Goal: Task Accomplishment & Management: Manage account settings

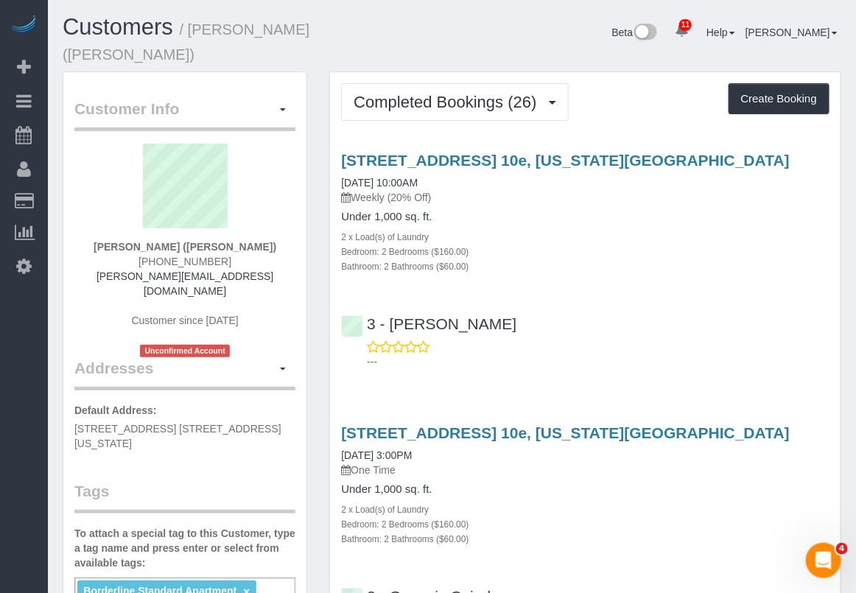
drag, startPoint x: 790, startPoint y: 169, endPoint x: 779, endPoint y: 171, distance: 11.1
click at [790, 169] on div "501 East 74th Street, Apt. 10e, New York, NY 10021 08/31/2025 10:00AM Weekly (2…" at bounding box center [585, 178] width 488 height 53
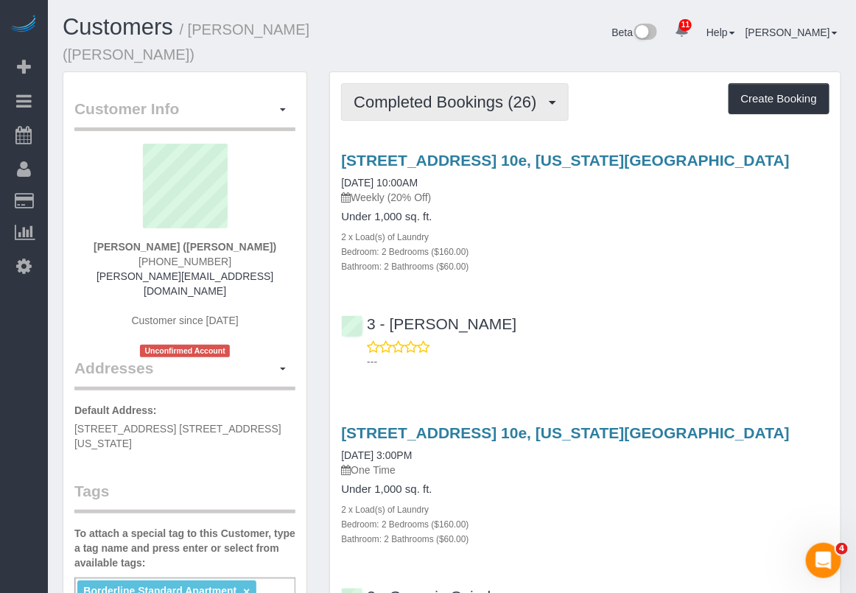
drag, startPoint x: 531, startPoint y: 80, endPoint x: 535, endPoint y: 98, distance: 18.8
click at [530, 93] on span "Completed Bookings (26)" at bounding box center [448, 102] width 190 height 18
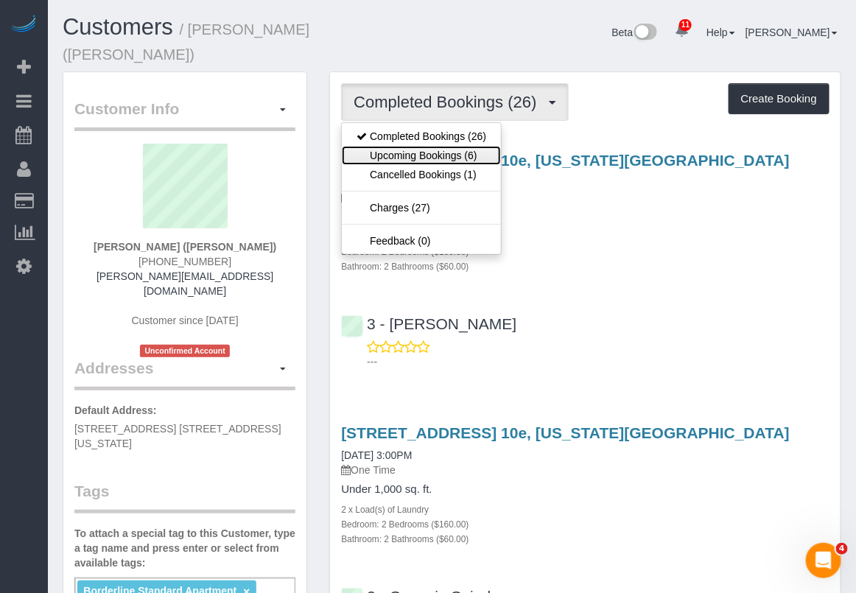
click at [451, 146] on link "Upcoming Bookings (6)" at bounding box center [421, 155] width 159 height 19
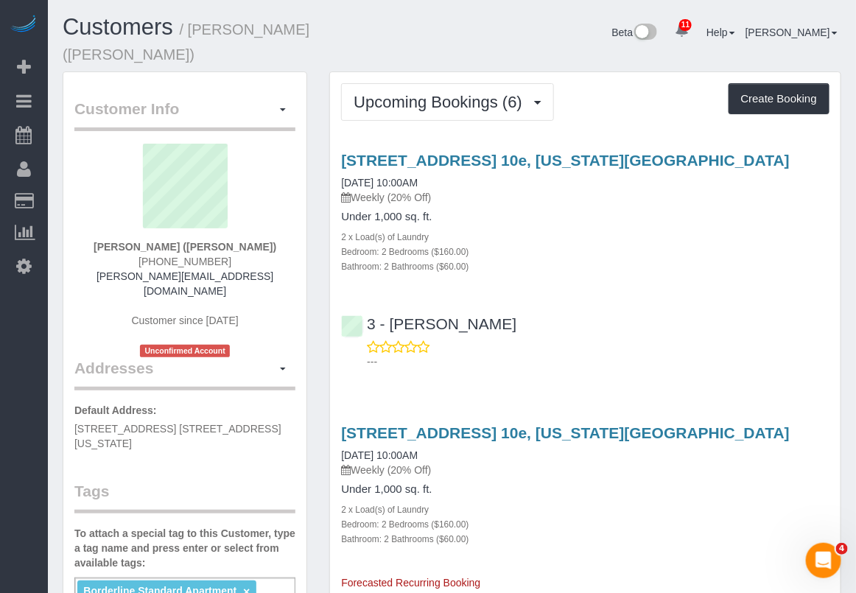
click at [782, 229] on div "2 x Load(s) of Laundry" at bounding box center [585, 236] width 488 height 15
click at [543, 531] on div "Bathroom: 2 Bathrooms ($60.00)" at bounding box center [585, 538] width 488 height 15
click at [496, 528] on div "501 East 74th Street, Apt. 10e, New York, NY 10021 09/14/2025 10:00AM Weekly (2…" at bounding box center [585, 507] width 510 height 166
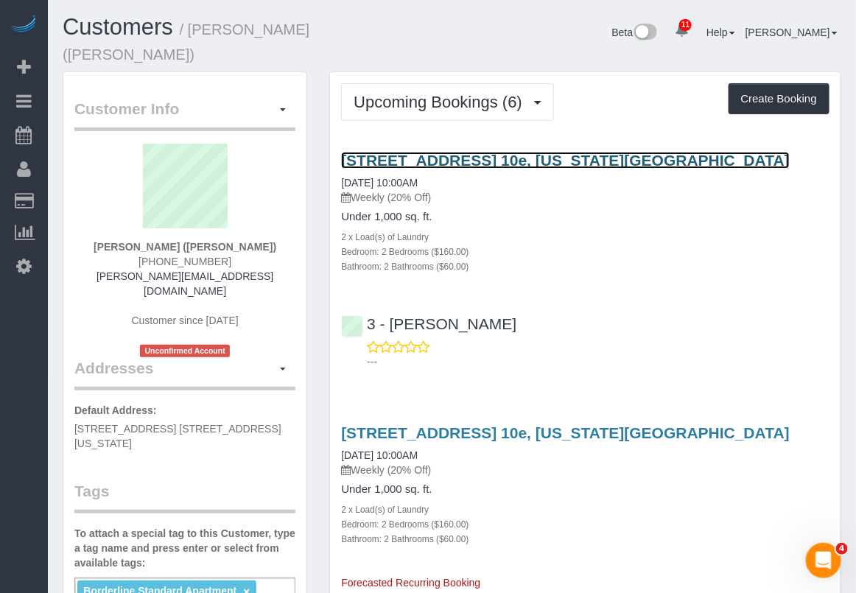
click at [428, 152] on link "501 East 74th Street, Apt. 10e, New York, NY 10021" at bounding box center [565, 160] width 448 height 17
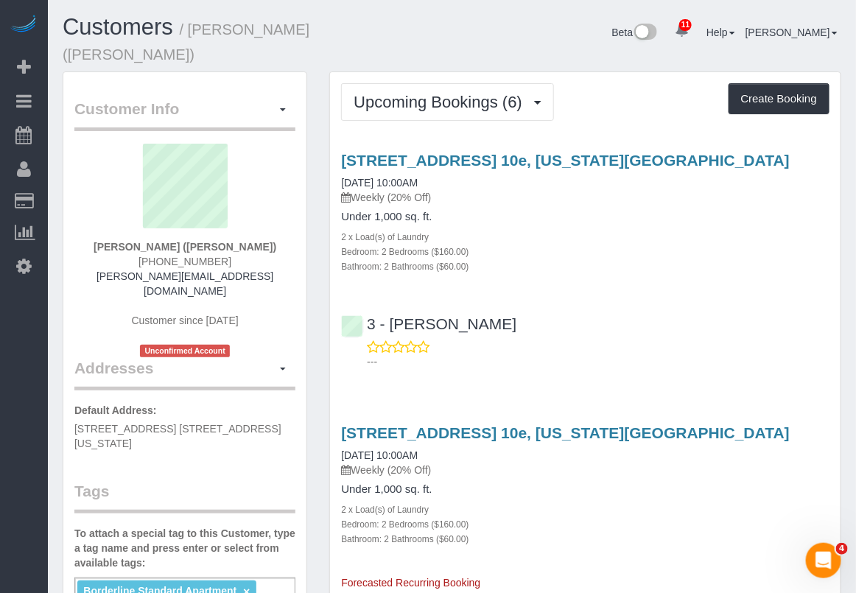
click at [766, 168] on div "501 East 74th Street, Apt. 10e, New York, NY 10021 09/07/2025 10:00AM Weekly (2…" at bounding box center [585, 178] width 488 height 53
drag, startPoint x: 91, startPoint y: 222, endPoint x: 273, endPoint y: 232, distance: 182.9
click at [273, 232] on div "Johanna Goetze (Peter Harrington) (212) 293-8341 johanna@peterharrington.co.uk …" at bounding box center [184, 251] width 221 height 214
copy strong "Johanna Goetze (Peter Harrington)"
click at [810, 270] on div "501 East 74th Street, Apt. 10e, New York, NY 10021 09/07/2025 10:00AM Weekly (2…" at bounding box center [585, 257] width 510 height 236
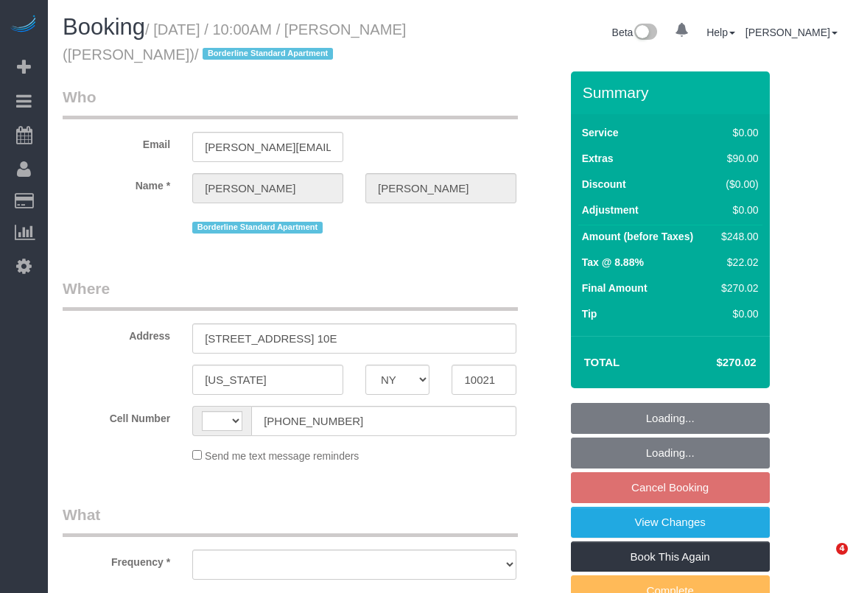
select select "NY"
select select "number:57"
select select "number:73"
select select "number:15"
select select "number:6"
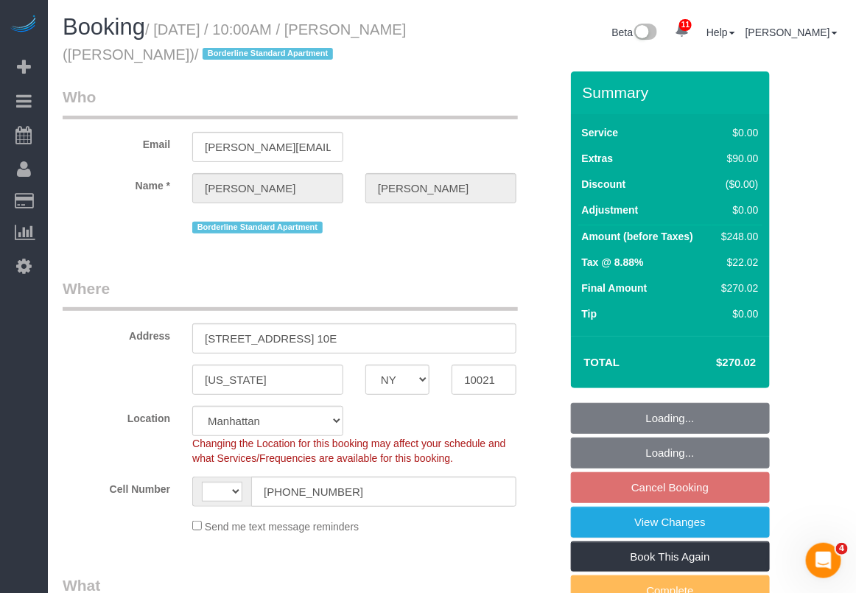
select select "string:stripe-pm_1R58S94VGloSiKo7oTDM75CS"
select select "string:[GEOGRAPHIC_DATA]"
select select "object:866"
select select "2"
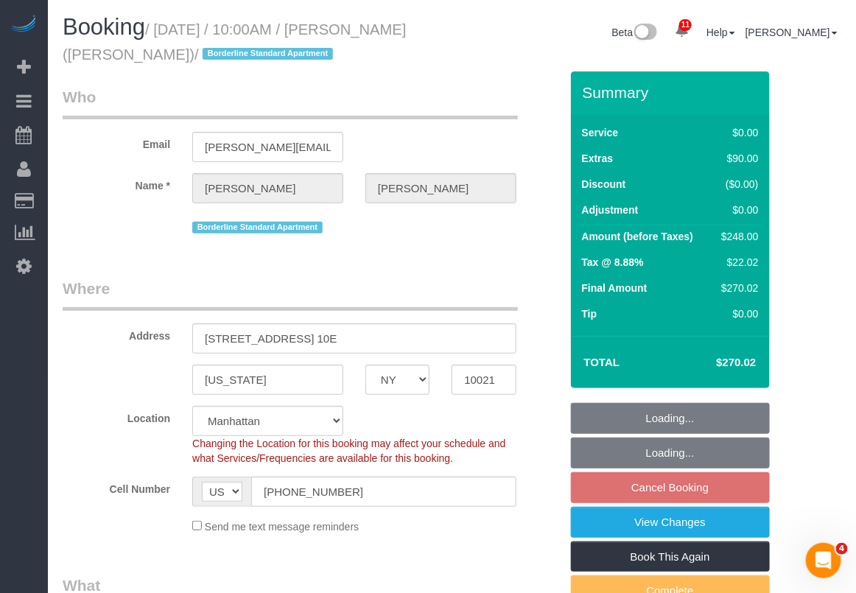
select select "spot3"
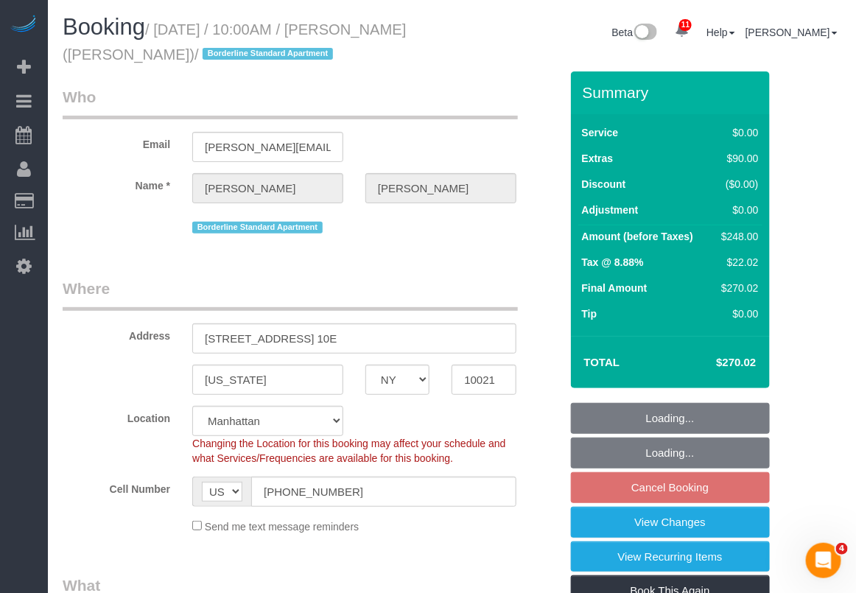
select select "object:980"
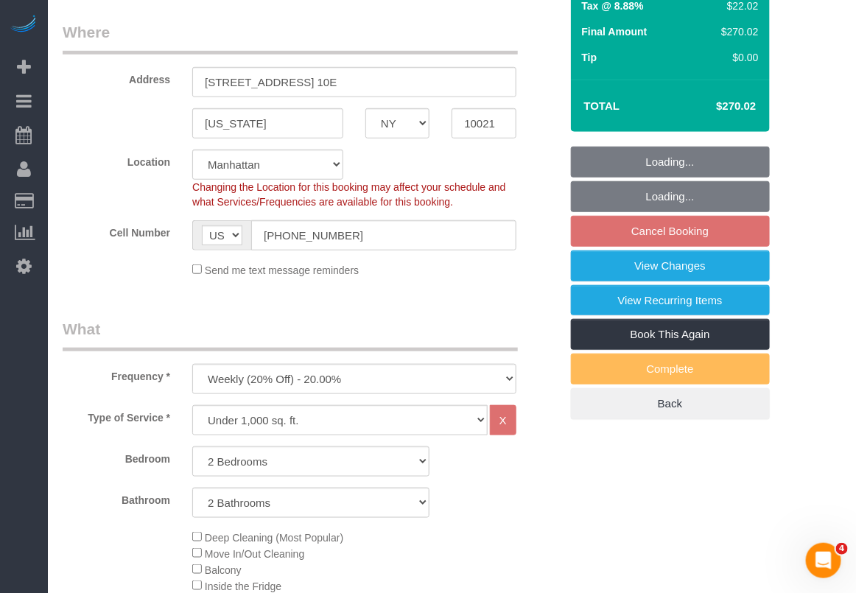
scroll to position [368, 0]
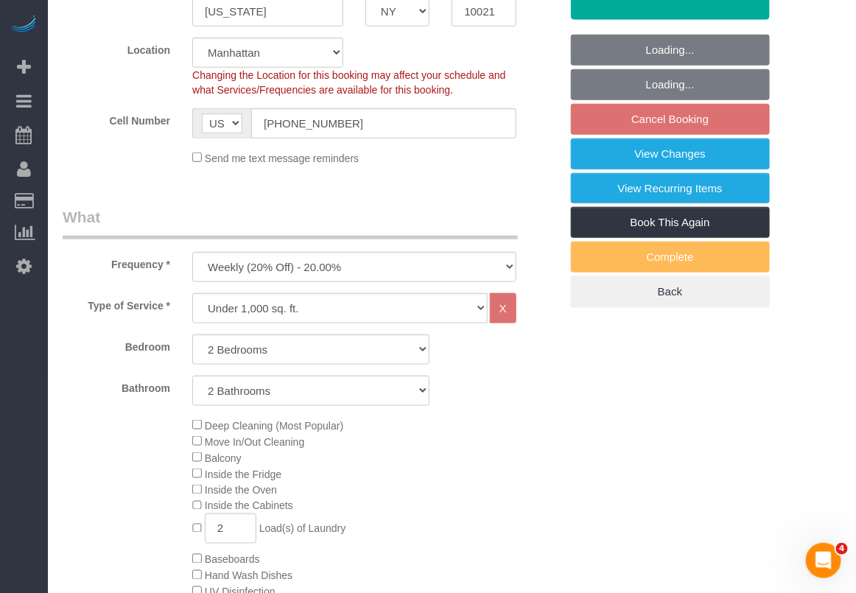
select select "2"
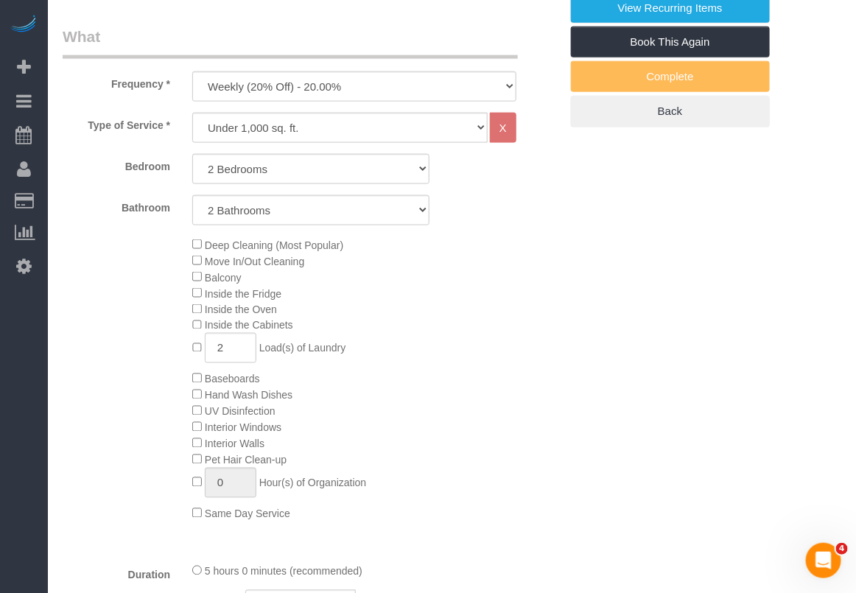
scroll to position [552, 0]
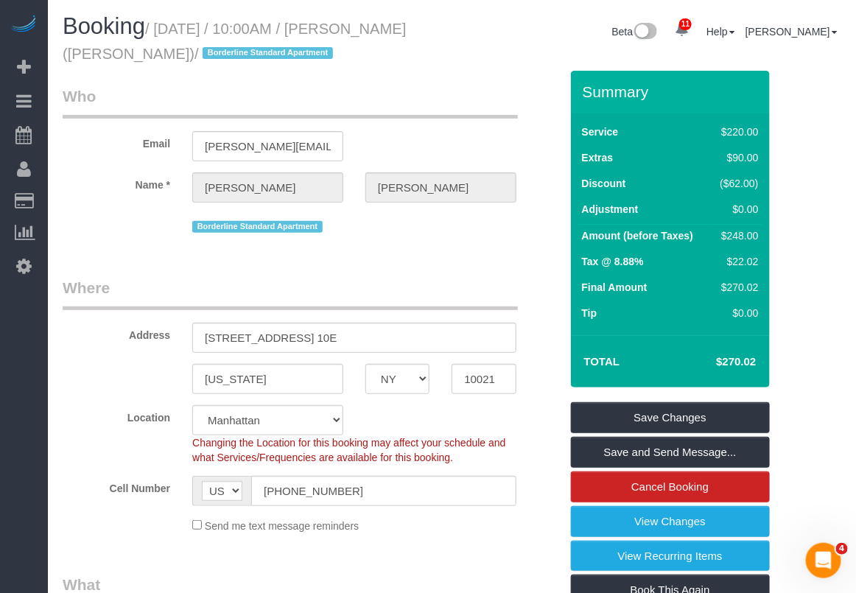
scroll to position [0, 0]
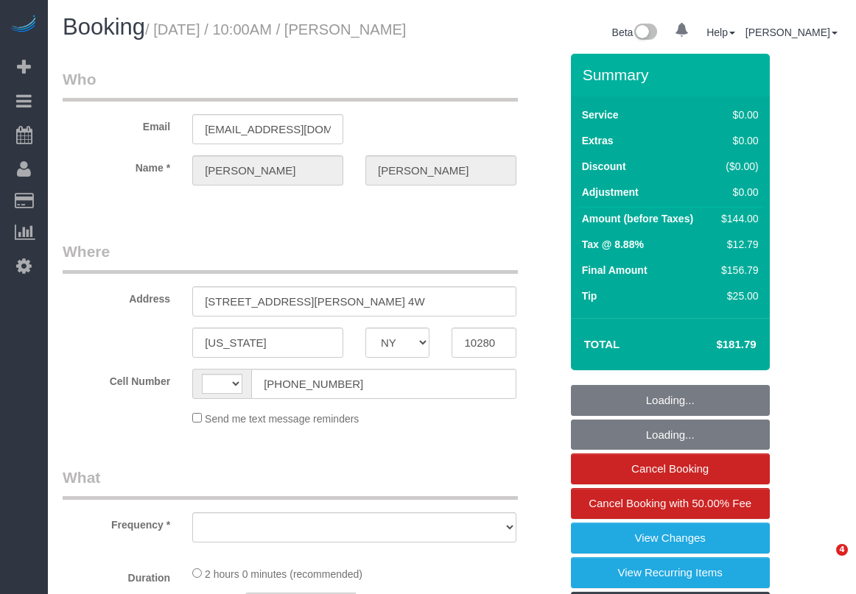
select select "NY"
select select "1"
select select "number:89"
select select "number:90"
select select "number:15"
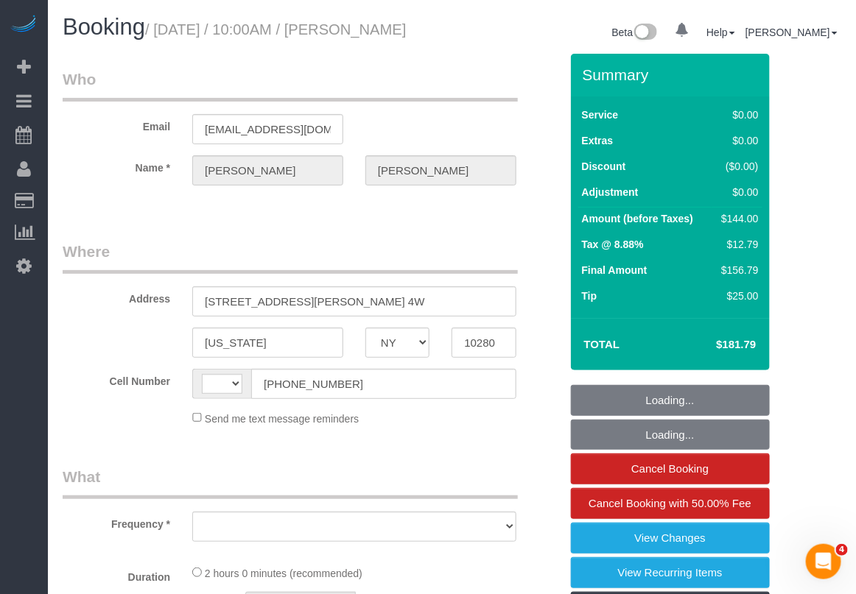
select select "number:6"
select select "string:[GEOGRAPHIC_DATA]"
select select "object:970"
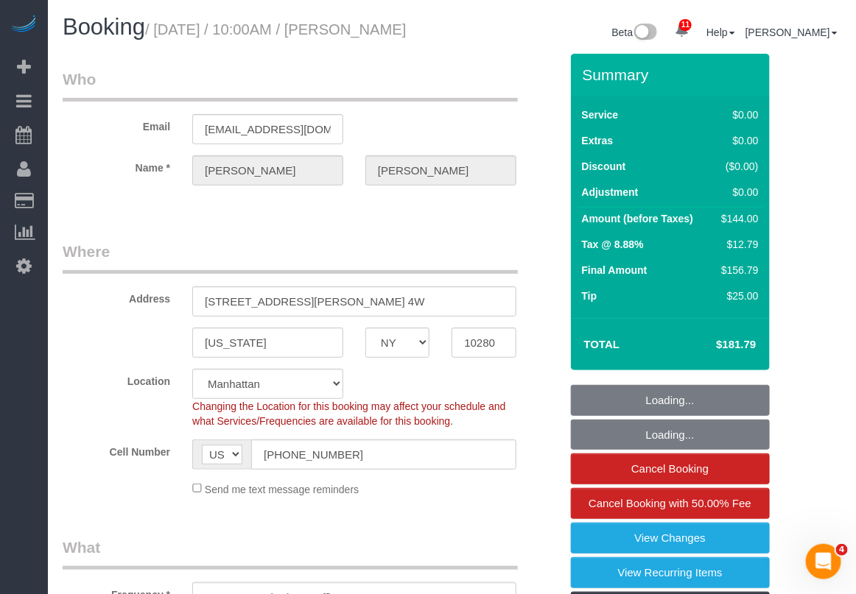
select select "string:stripe-pm_1OMGuc4VGloSiKo7zwkUdUav"
select select "spot1"
select select "object:1366"
select select "1"
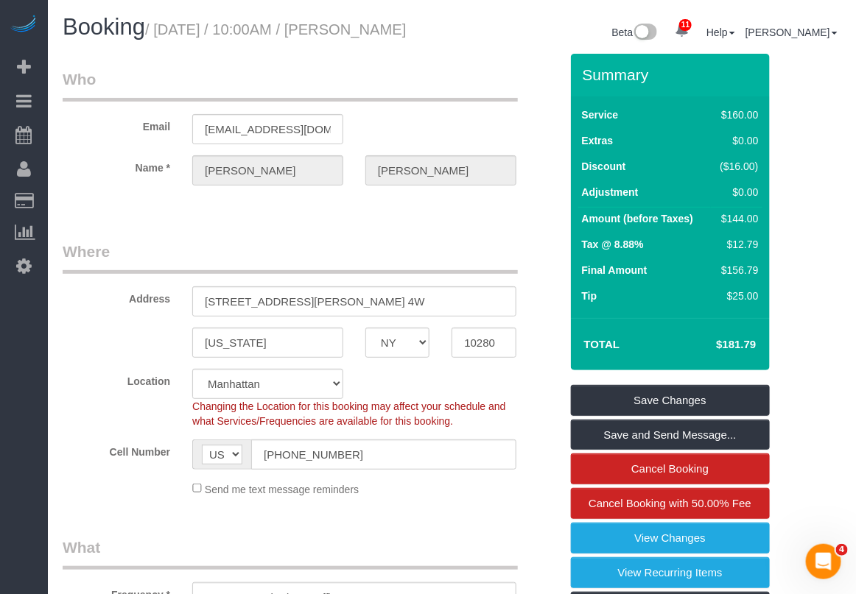
click at [292, 258] on legend "Where" at bounding box center [290, 257] width 455 height 33
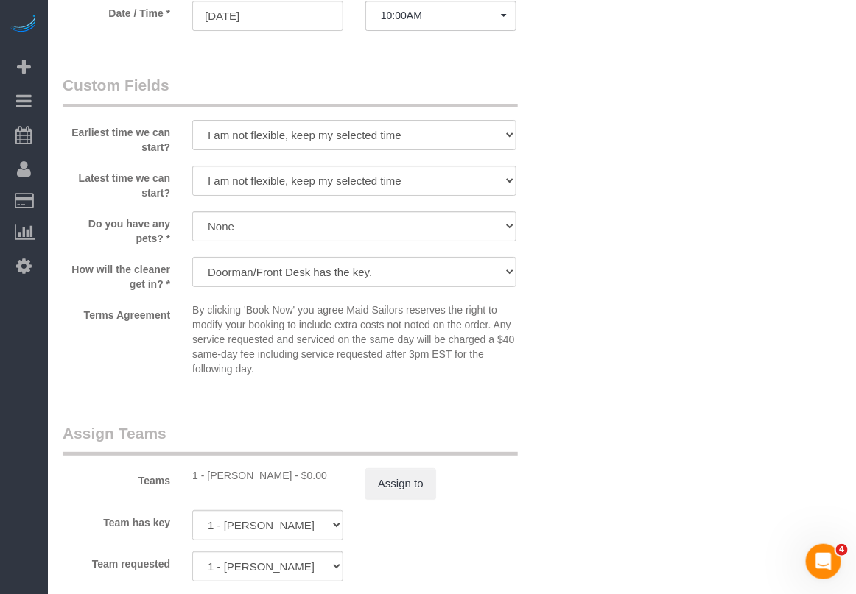
scroll to position [1657, 0]
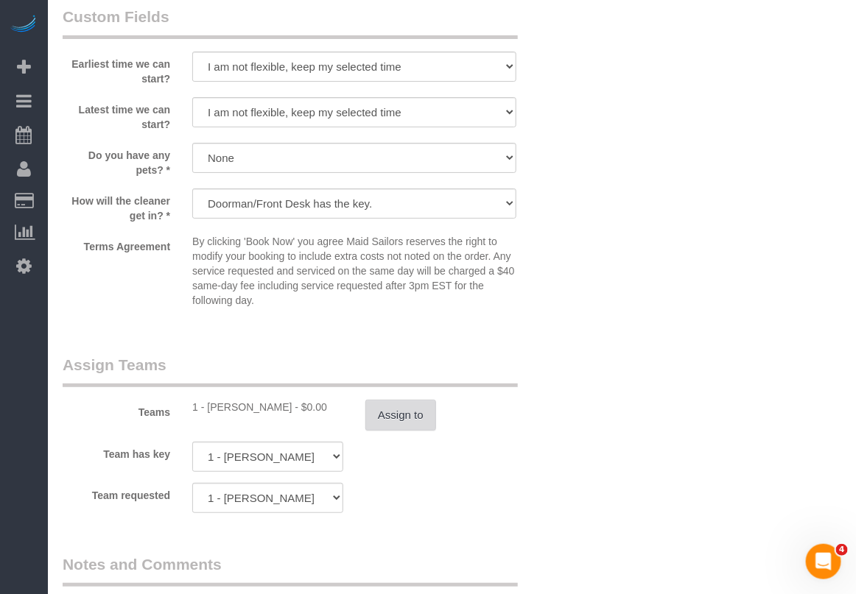
click at [394, 431] on button "Assign to" at bounding box center [400, 415] width 71 height 31
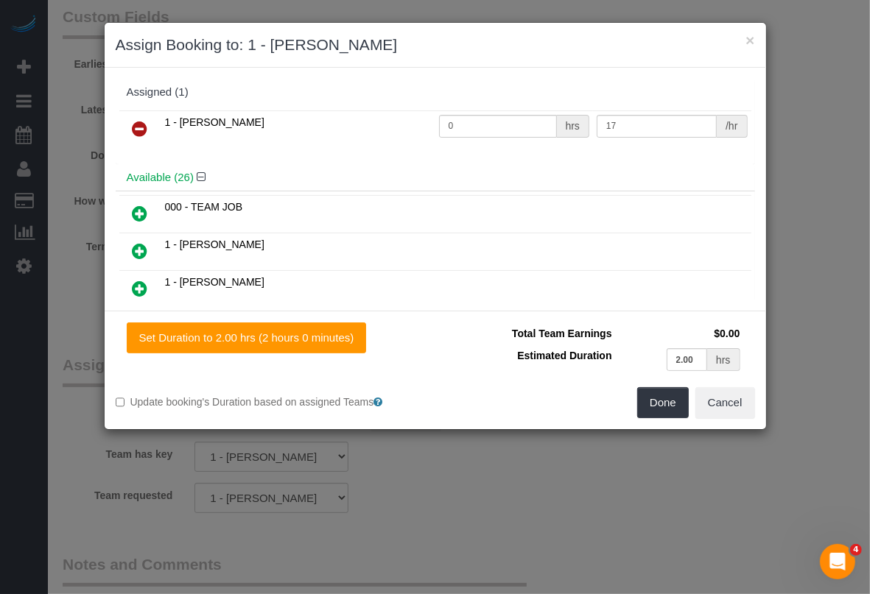
click at [138, 129] on icon at bounding box center [140, 129] width 15 height 18
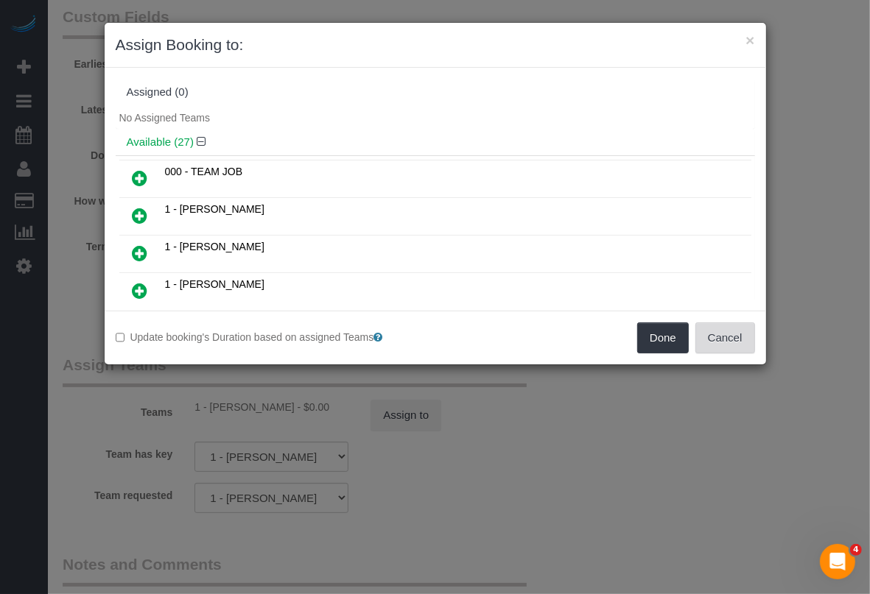
click at [731, 344] on button "Cancel" at bounding box center [725, 338] width 60 height 31
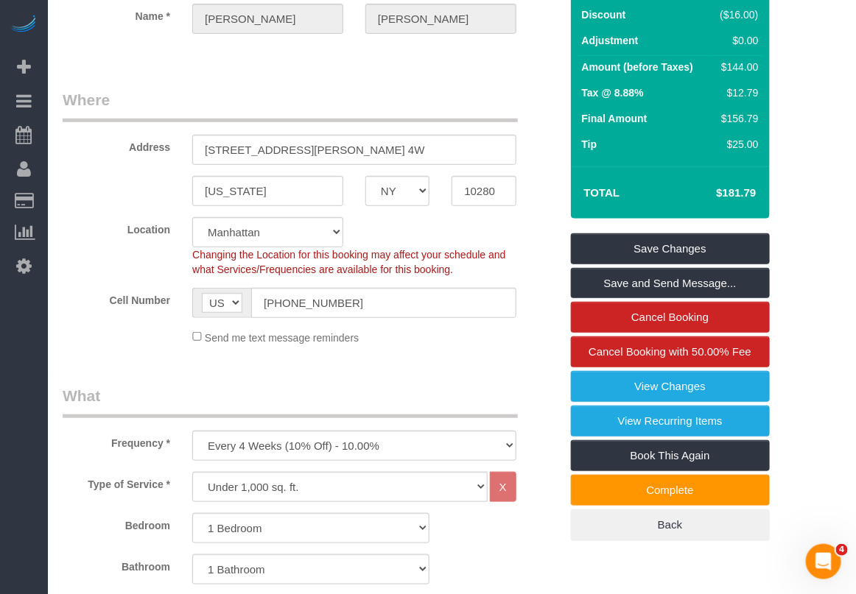
scroll to position [0, 0]
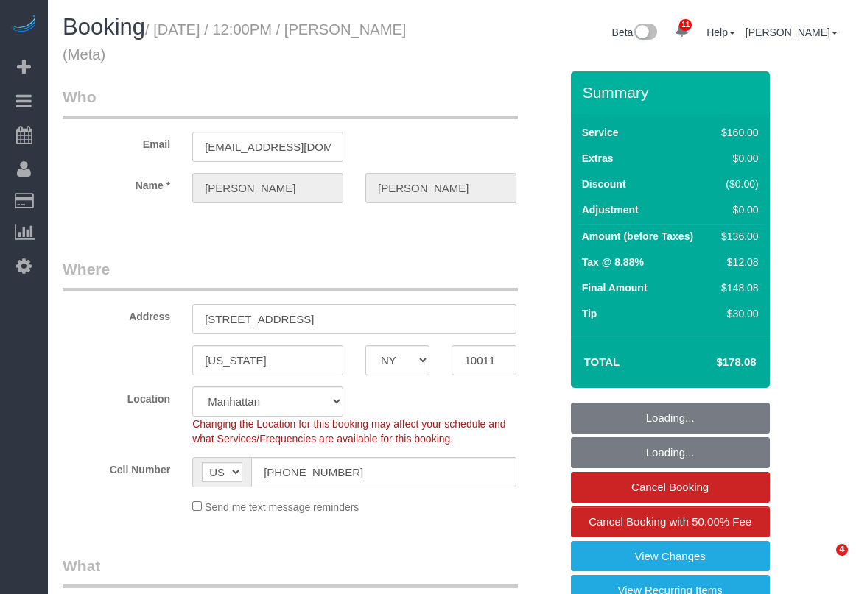
select select "NY"
select select "number:89"
select select "number:90"
select select "number:15"
select select "number:7"
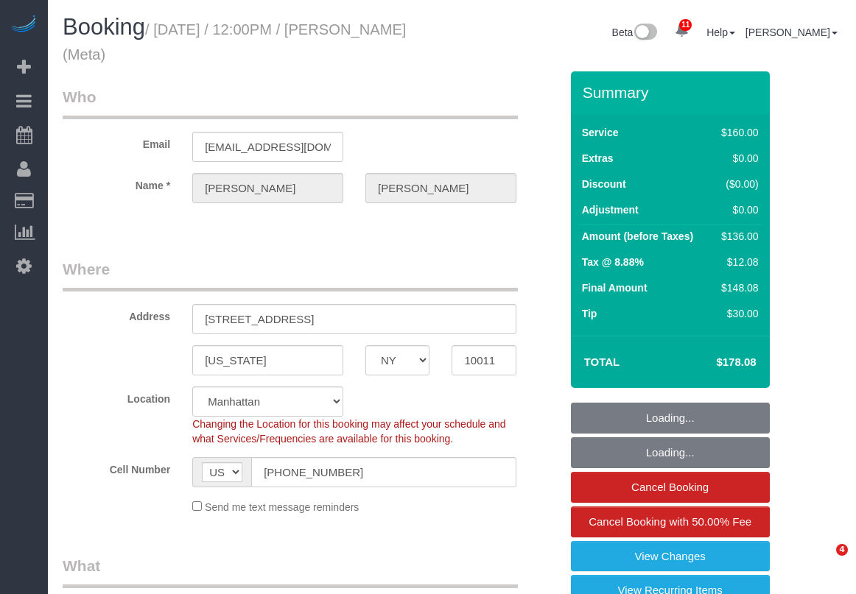
select select "object:1341"
select select "string:stripe-pm_1OIdQF4VGloSiKo7VdHbKphS"
select select "spot1"
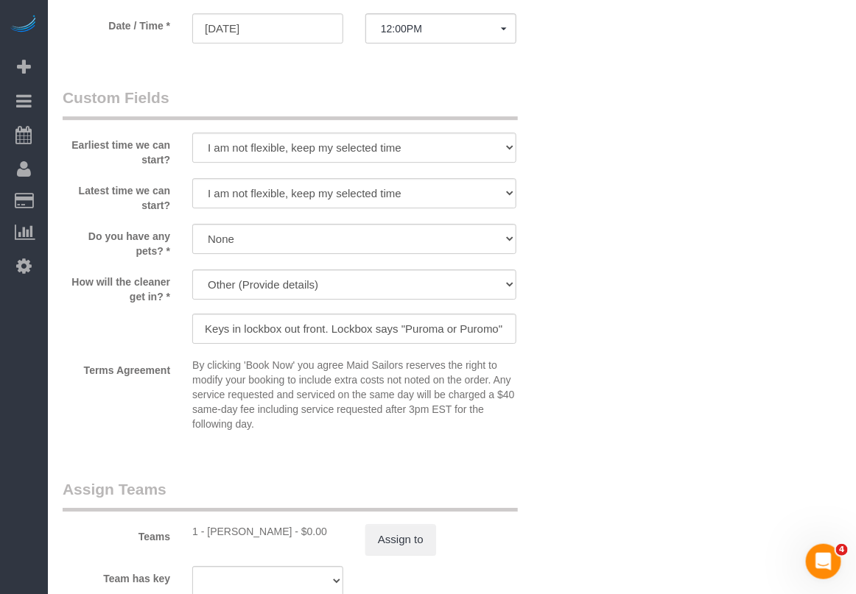
scroll to position [1250, 0]
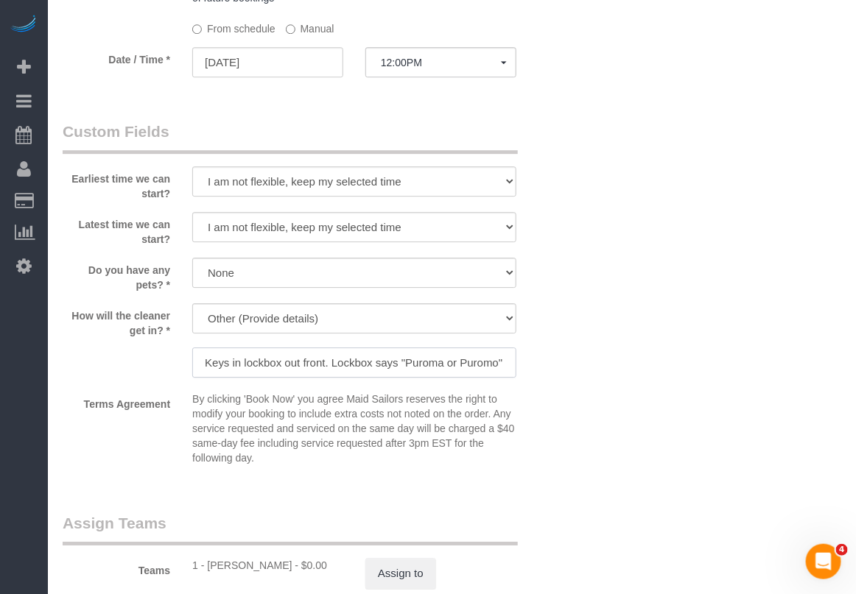
click at [403, 368] on input "Keys in lockbox out front. Lockbox says "Puroma or Puromo" (gray and black), co…" at bounding box center [354, 363] width 324 height 30
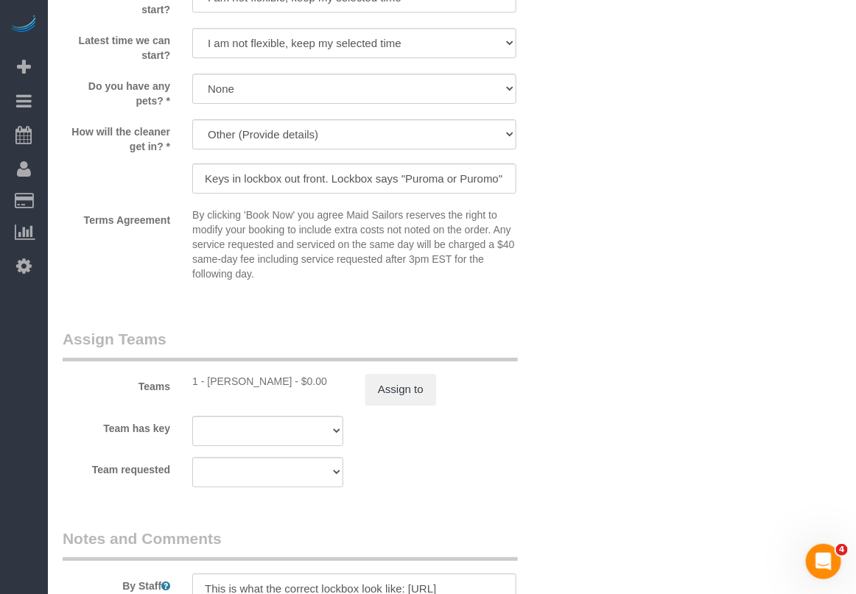
scroll to position [1342, 0]
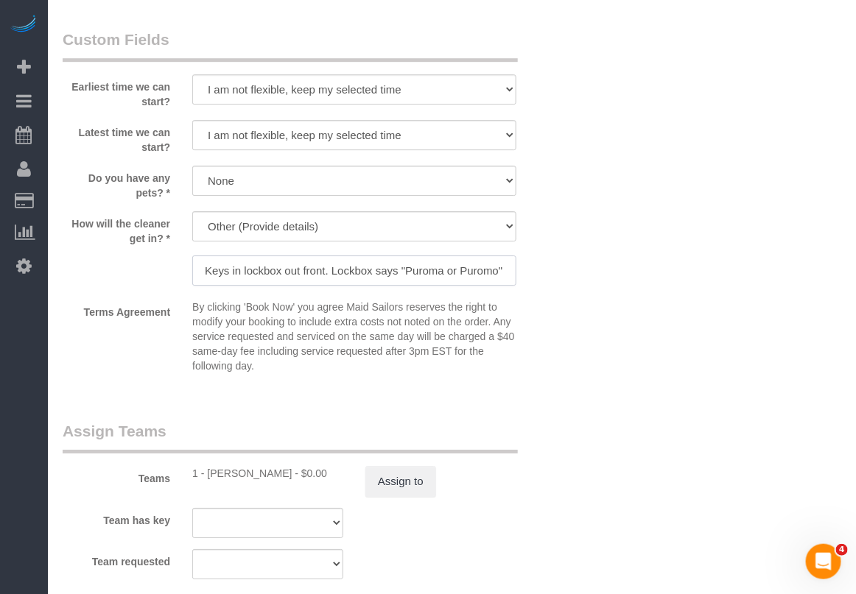
click at [378, 274] on input "Keys in lockbox out front. Lockbox says "Puroma or Puromo" (gray and black), co…" at bounding box center [354, 270] width 324 height 30
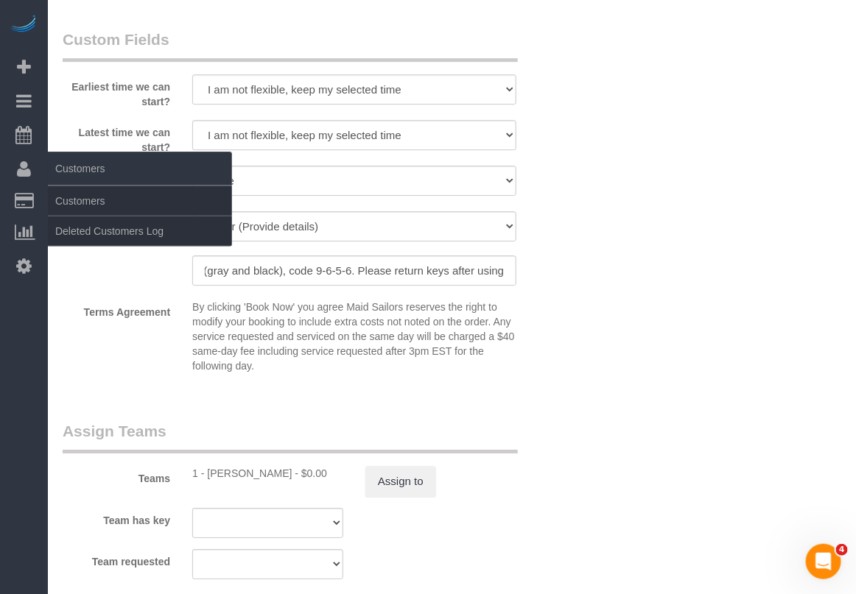
scroll to position [0, 0]
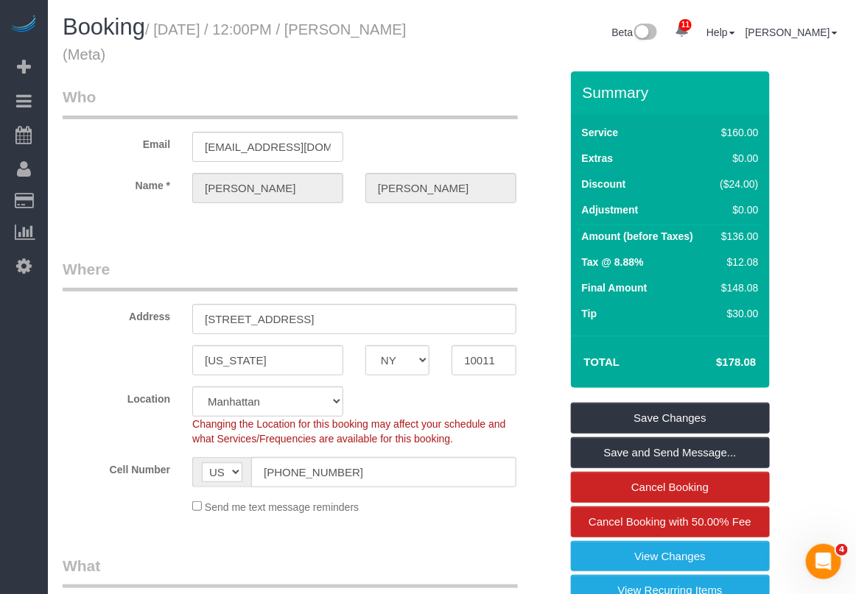
drag, startPoint x: 377, startPoint y: 30, endPoint x: 127, endPoint y: 57, distance: 251.8
click at [127, 57] on small "/ September 04, 2025 / 12:00PM / Robin Shanholtz (Meta)" at bounding box center [234, 41] width 343 height 41
copy small "Robin Shanholtz"
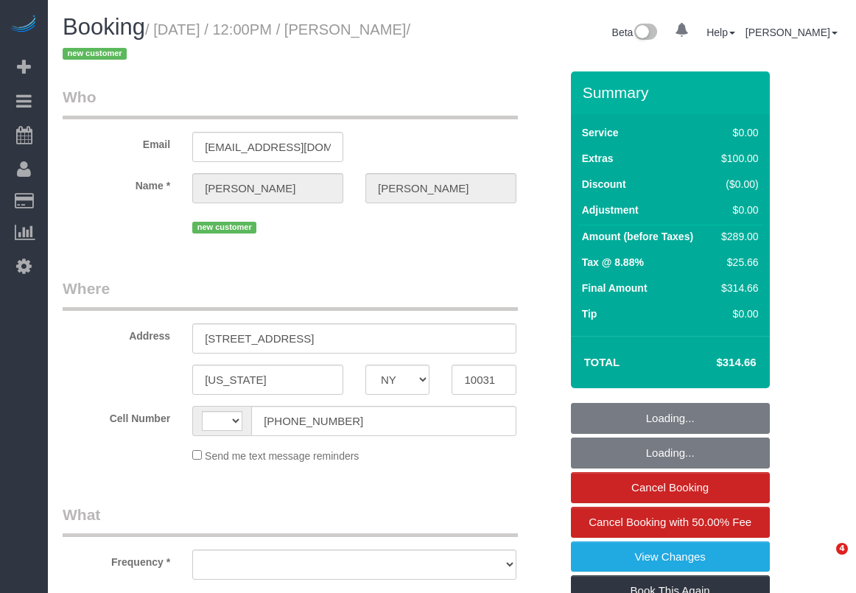
select select "NY"
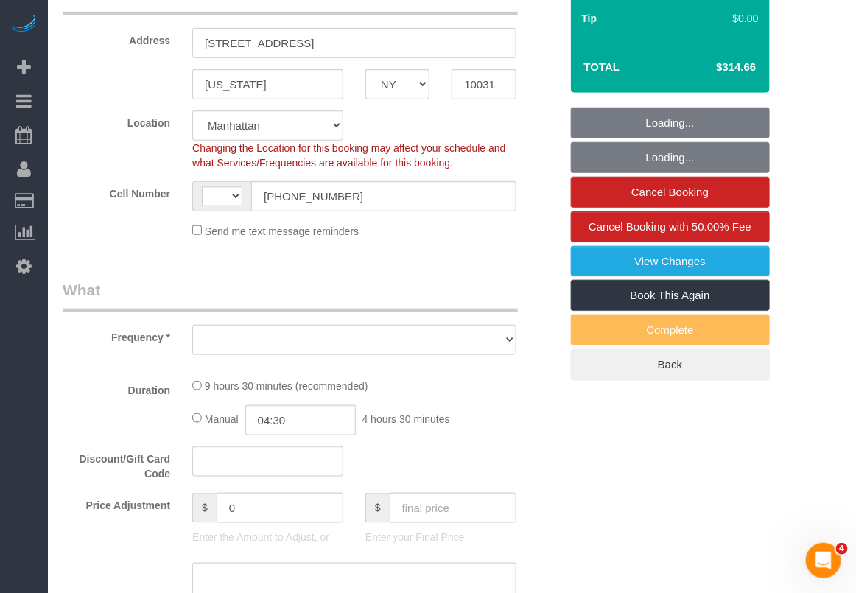
select select "string:[GEOGRAPHIC_DATA]"
select select "object:870"
select select "string:stripe-pm_1S3SGE4VGloSiKo7vNu26Evj"
select select "number:89"
select select "number:90"
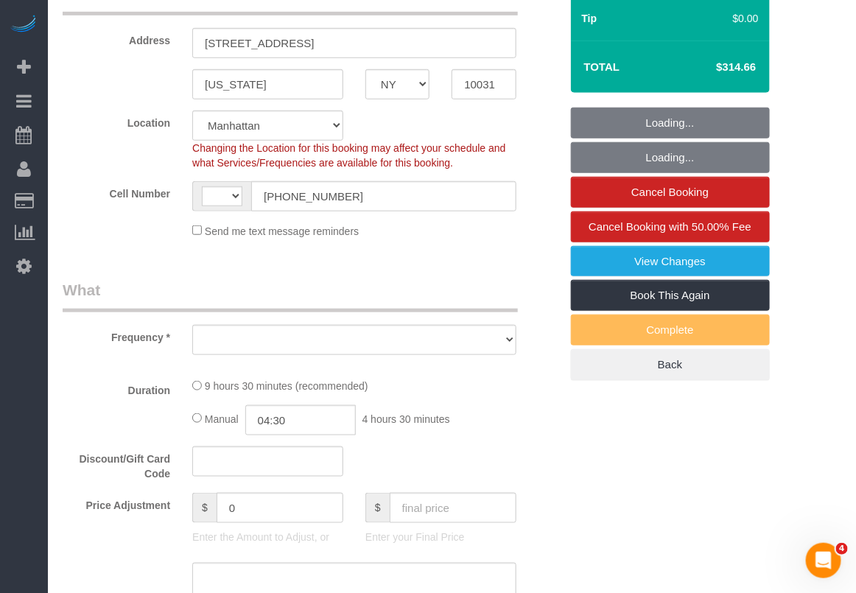
select select "number:14"
select select "number:5"
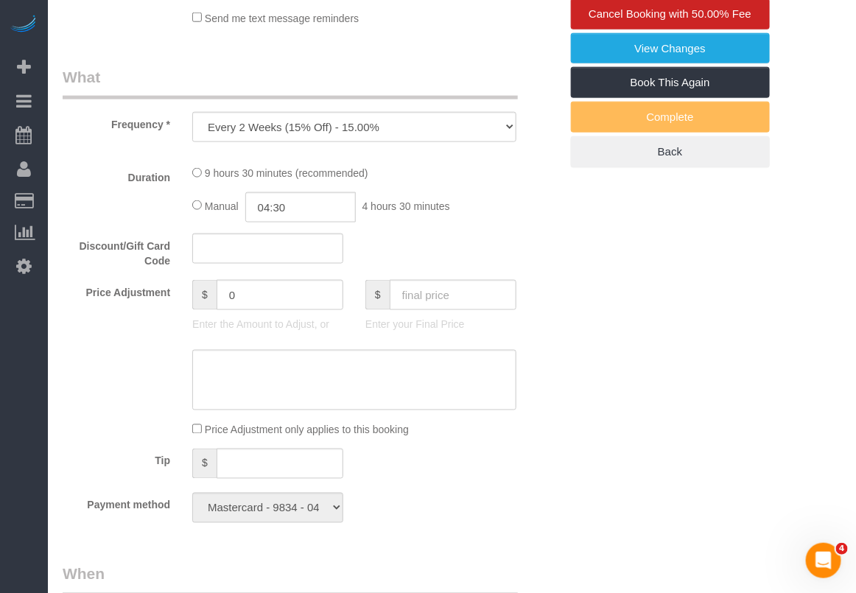
select select "3"
select select "spot1"
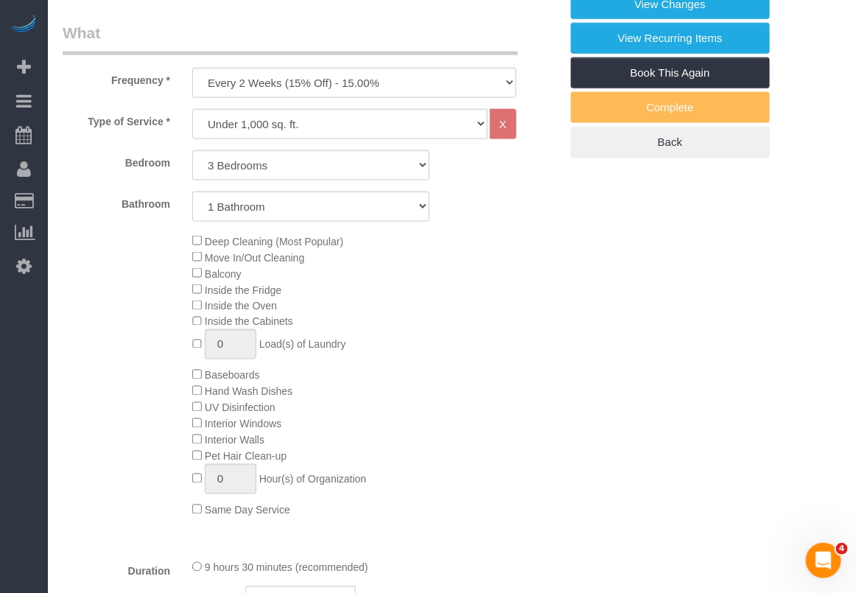
select select "object:987"
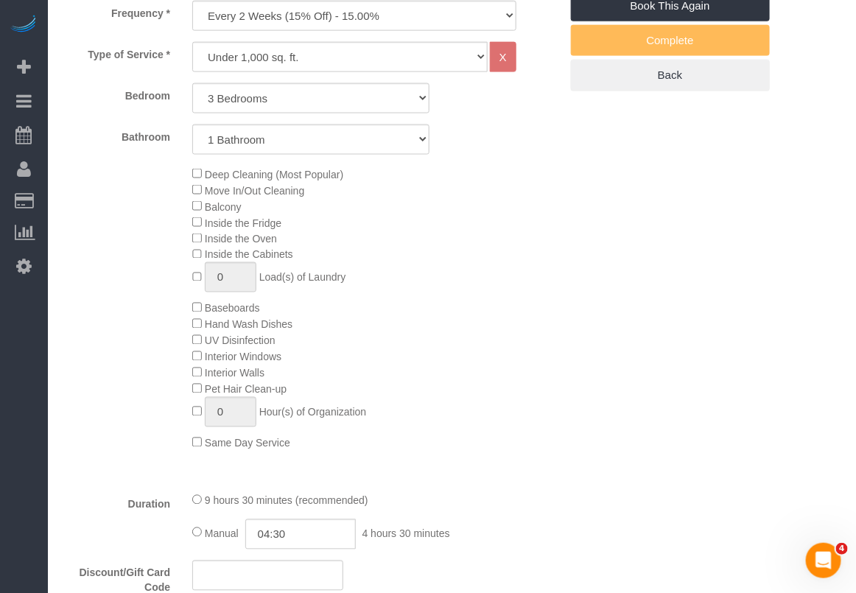
select select "3"
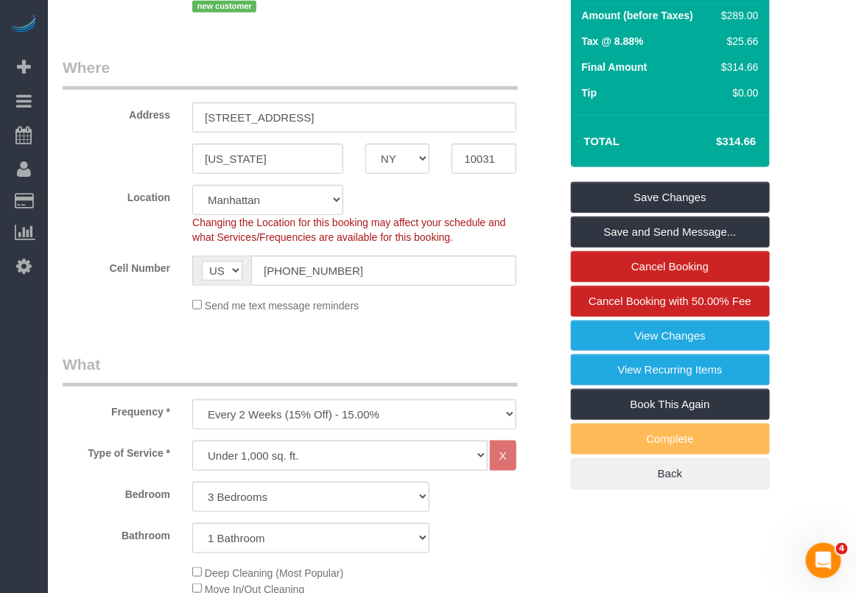
scroll to position [92, 0]
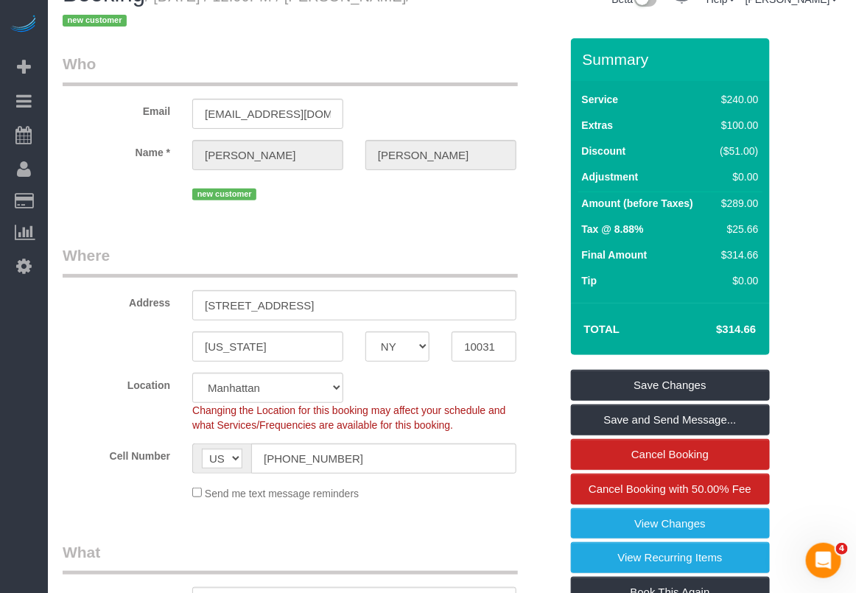
scroll to position [0, 0]
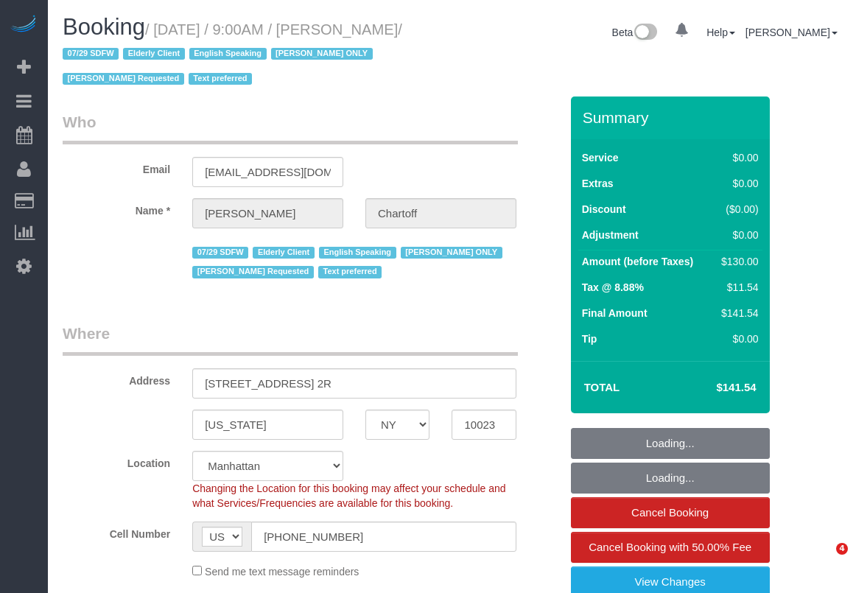
select select "NY"
select select "number:89"
select select "number:90"
select select "number:15"
select select "number:5"
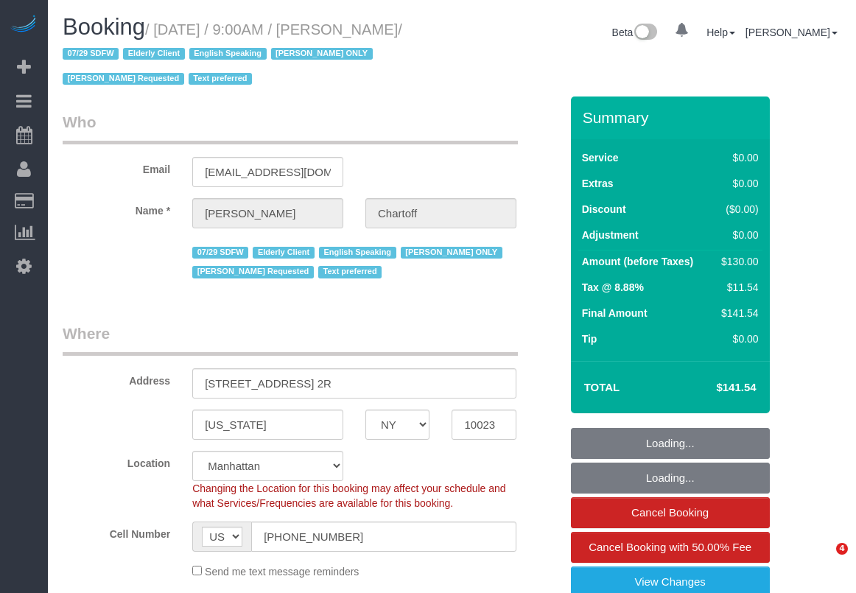
select select "string:stripe-pm_1RDwuF4VGloSiKo7C5xWEro0"
select select "spot1"
select select "1"
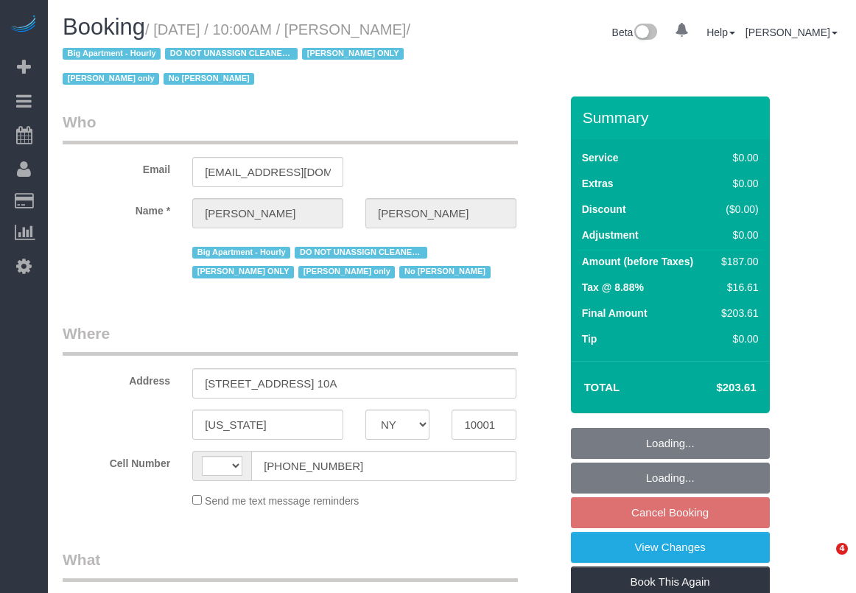
select select "NY"
select select "string:[GEOGRAPHIC_DATA]"
select select "object:735"
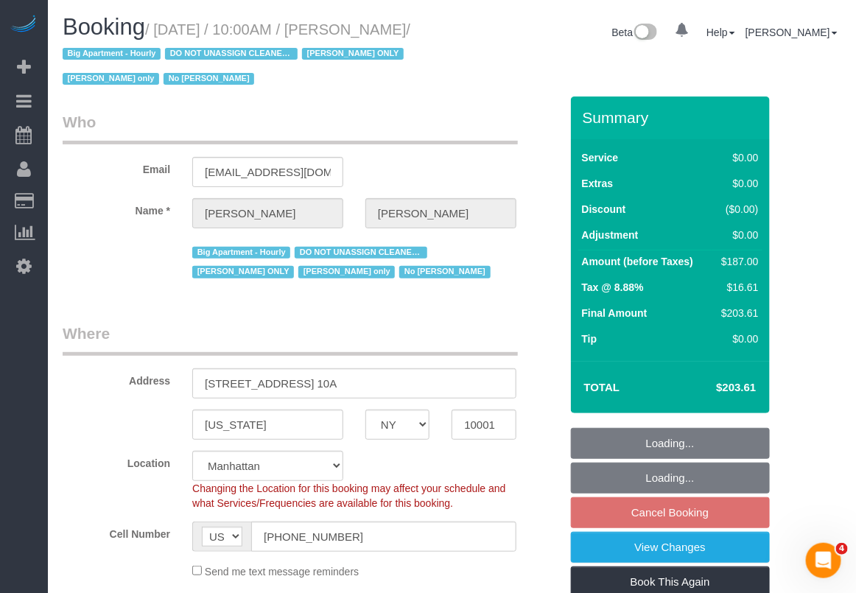
select select "2"
select select "spot2"
select select "number:89"
select select "number:73"
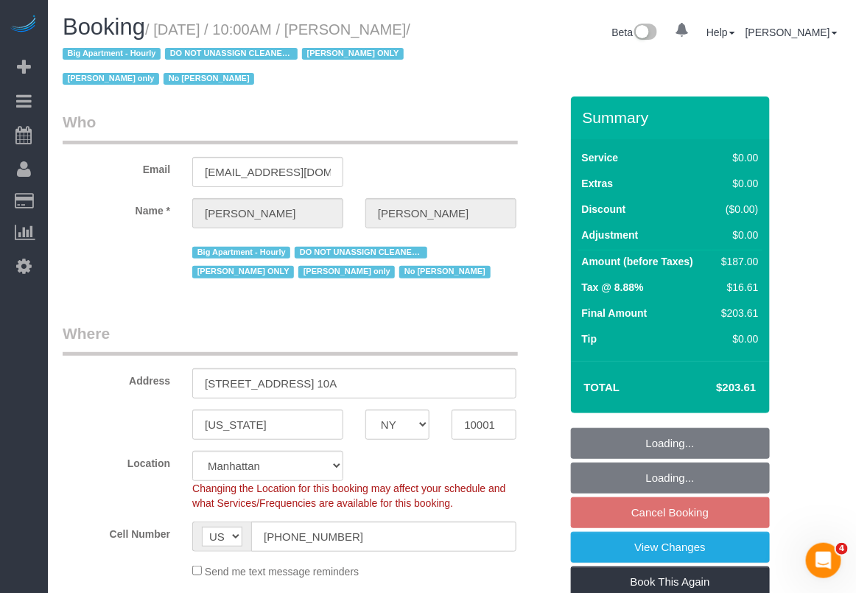
select select "number:15"
select select "number:5"
select select "string:stripe-pm_1RRmor4VGloSiKo75q03orw4"
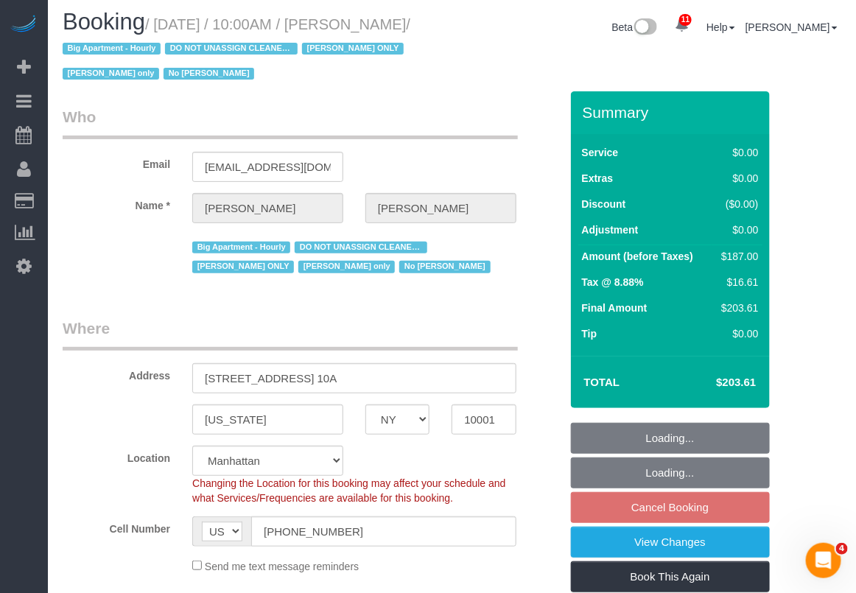
select select "object:997"
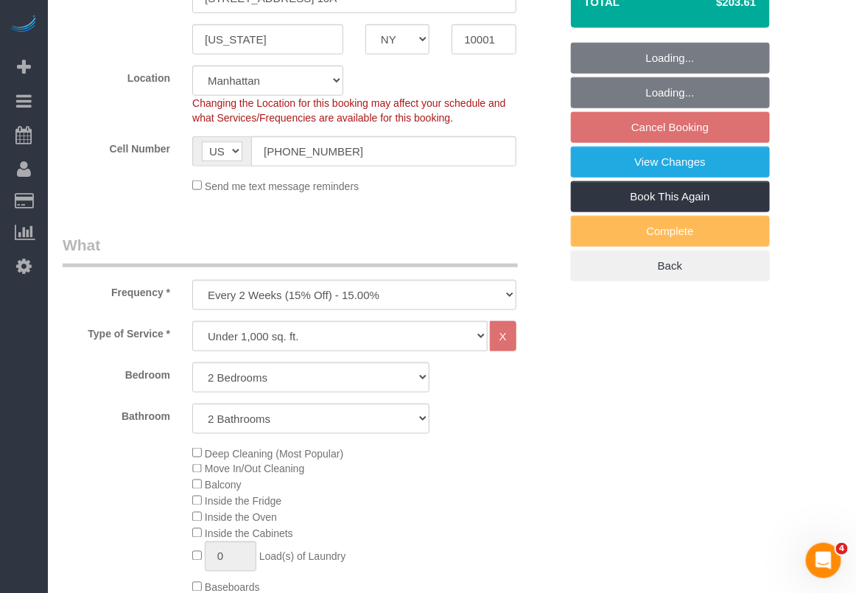
select select "2"
